Goal: Navigation & Orientation: Find specific page/section

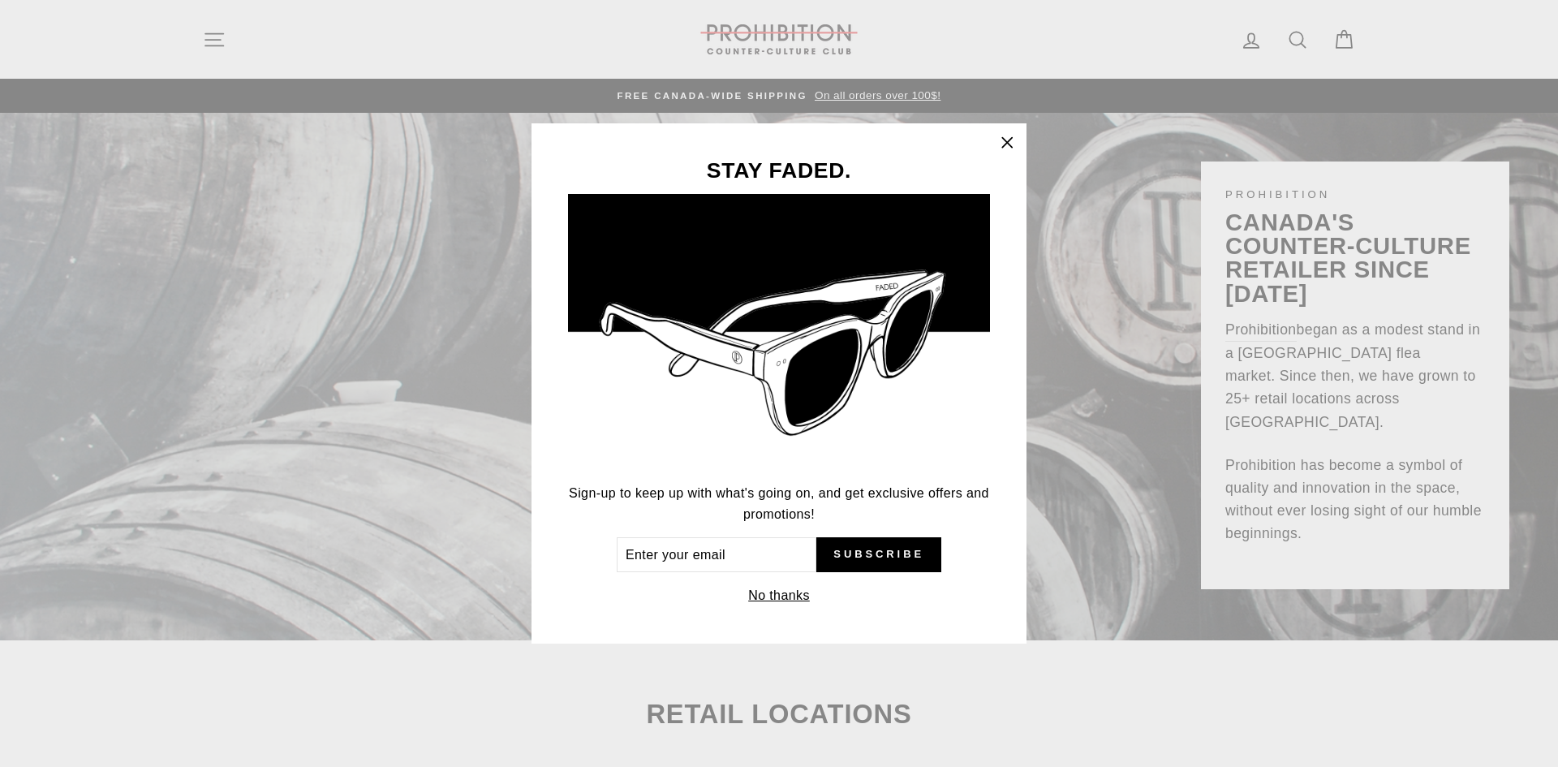
click at [1289, 36] on div "STAY FADED. Sign-up to keep up with what's going on, and get exclusive offers a…" at bounding box center [779, 383] width 1558 height 767
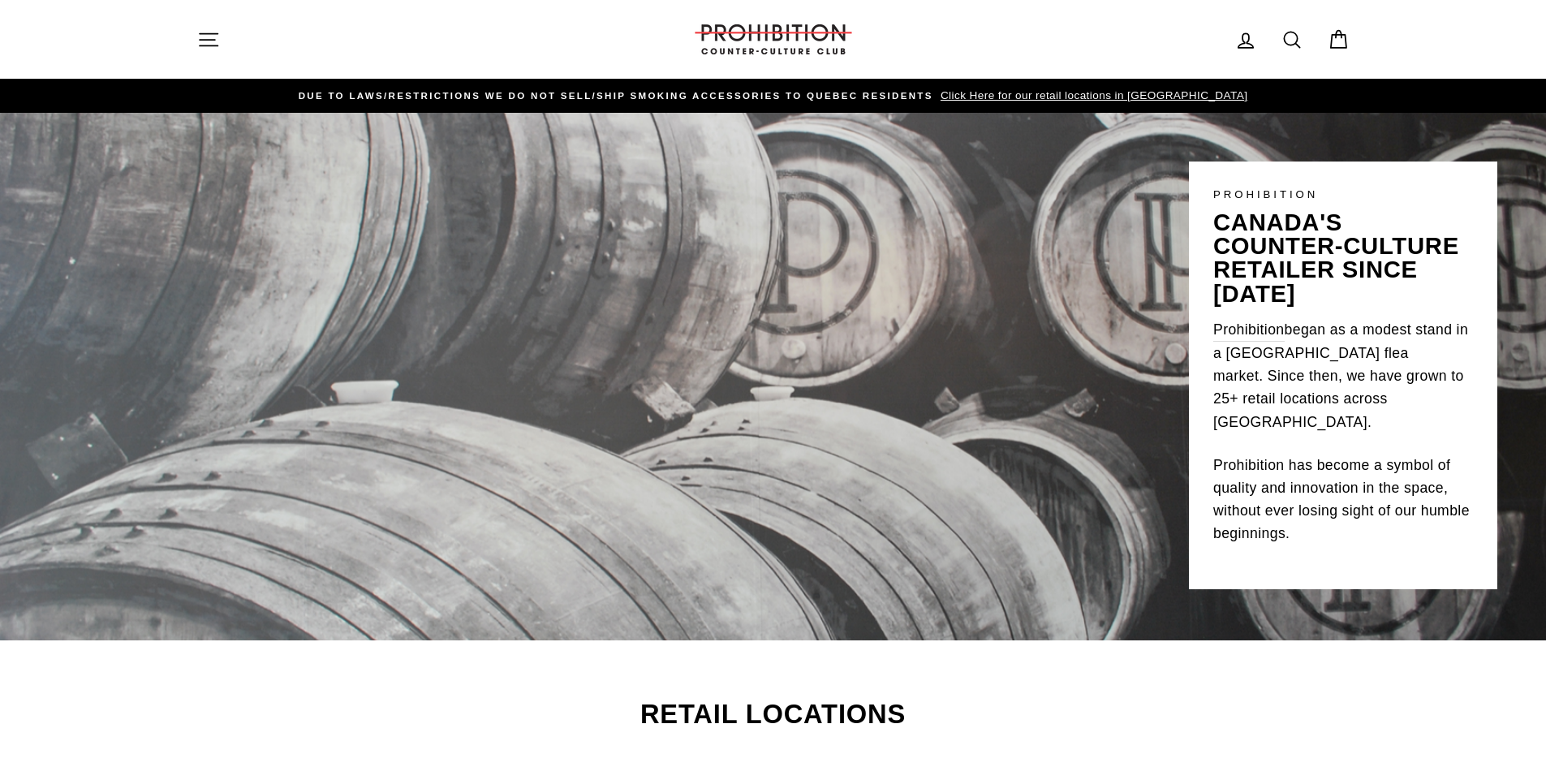
click at [1297, 38] on icon at bounding box center [1291, 39] width 15 height 15
click at [1334, 41] on icon "button" at bounding box center [1325, 40] width 24 height 24
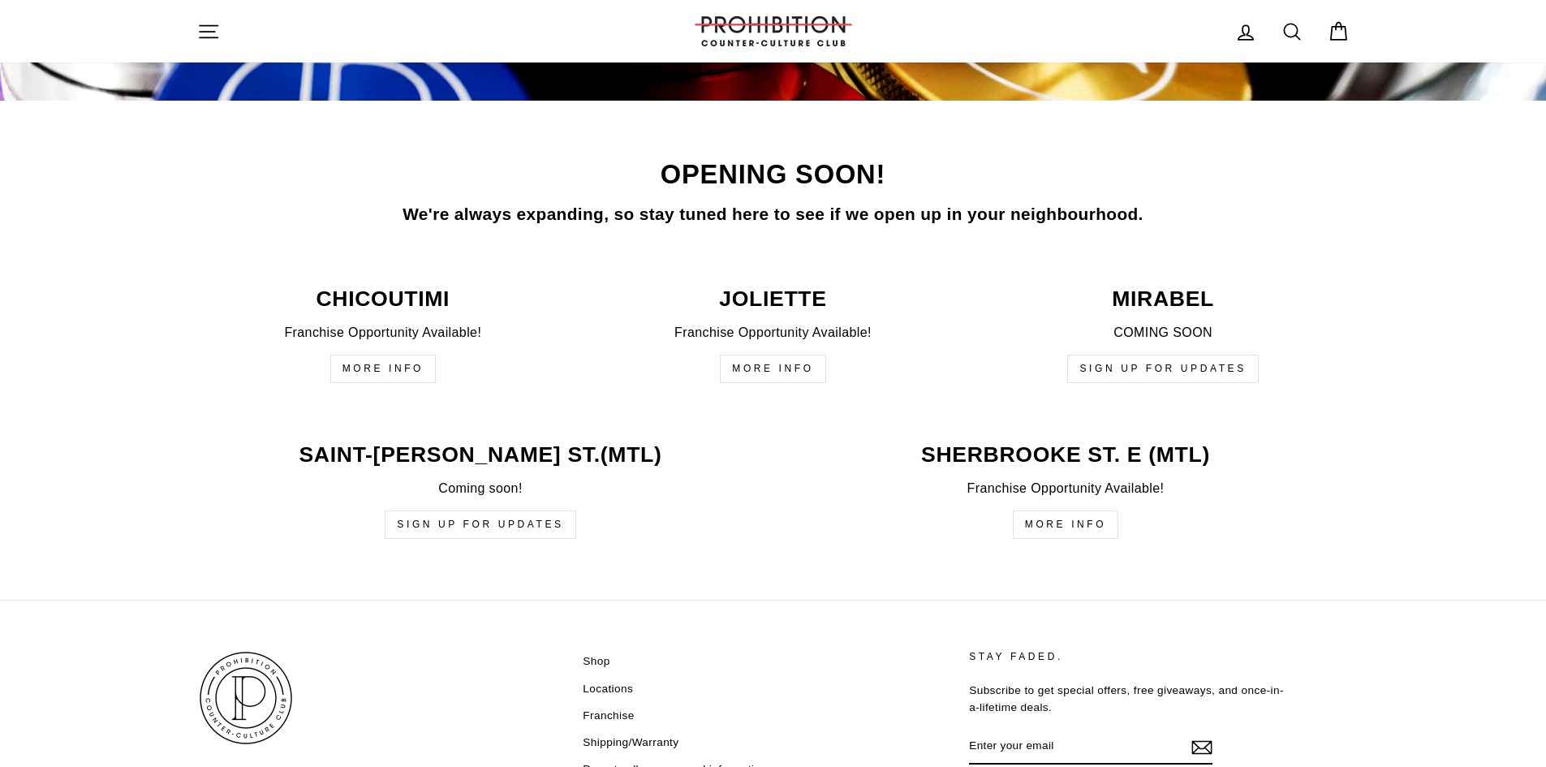
scroll to position [3913, 0]
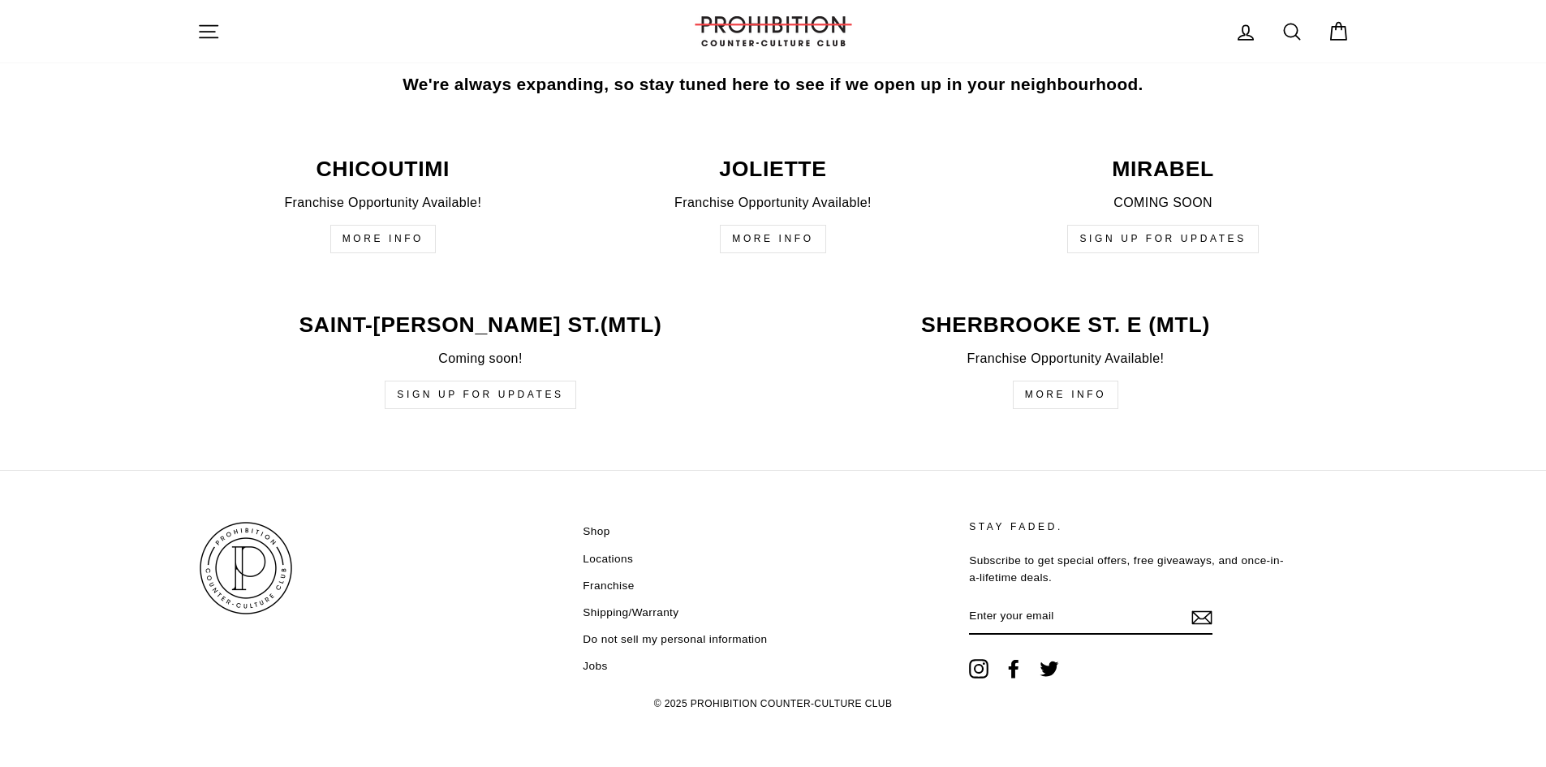
click at [594, 527] on link "Shop" at bounding box center [596, 531] width 27 height 24
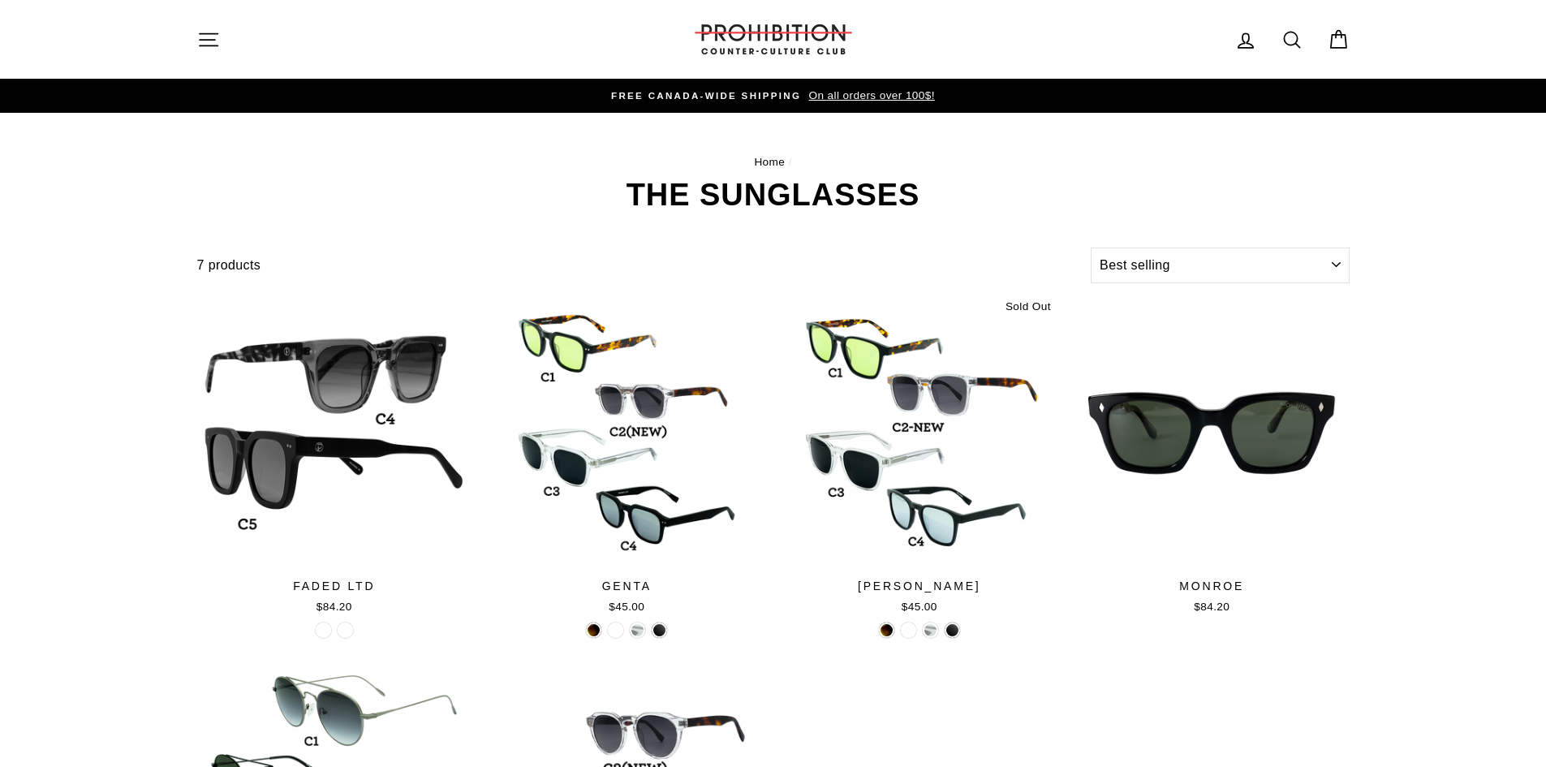
select select "best-selling"
